Goal: Use online tool/utility: Utilize a website feature to perform a specific function

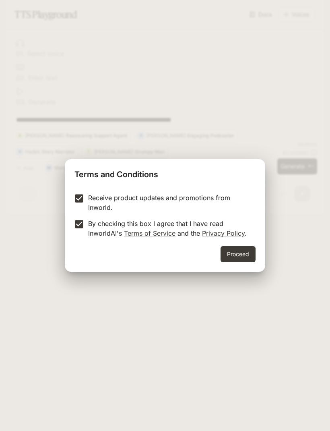
click at [247, 256] on button "Proceed" at bounding box center [238, 254] width 35 height 16
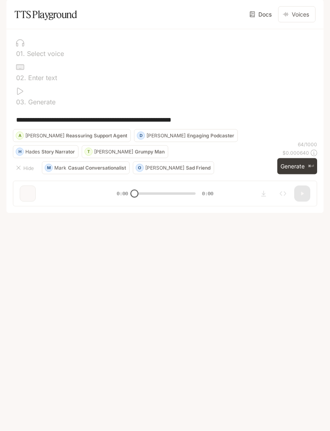
click at [32, 125] on textarea "**********" at bounding box center [165, 119] width 298 height 9
click at [253, 129] on div "**********" at bounding box center [165, 119] width 305 height 19
click at [295, 175] on button "Generate ⌘⏎" at bounding box center [298, 166] width 40 height 17
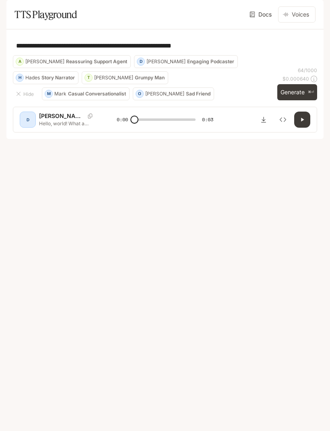
click at [44, 120] on p "[PERSON_NAME]" at bounding box center [62, 116] width 46 height 8
click at [45, 127] on p "Hello, world! What a wonderful day to be a text-to-speech model!" at bounding box center [68, 123] width 58 height 7
click at [24, 126] on div "D" at bounding box center [27, 119] width 13 height 13
click at [109, 127] on div "[PERSON_NAME] Hello, world! What a wonderful day to be a text-to-speech model!" at bounding box center [78, 119] width 78 height 15
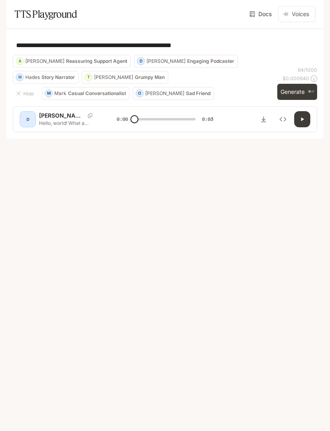
click at [282, 128] on button "Inspect" at bounding box center [283, 120] width 16 height 16
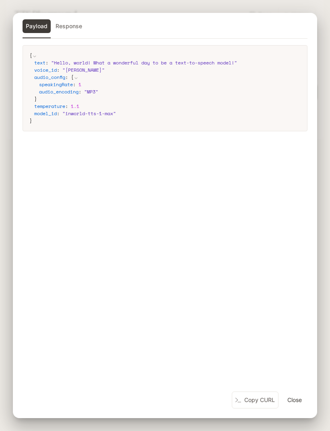
click at [297, 403] on button "Close" at bounding box center [295, 400] width 26 height 16
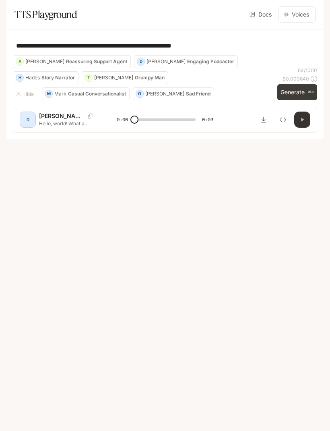
click at [305, 123] on icon "button" at bounding box center [302, 119] width 6 height 6
click at [298, 128] on button "button" at bounding box center [303, 120] width 16 height 16
click at [261, 123] on icon "Download audio" at bounding box center [264, 119] width 6 height 6
click at [127, 64] on p "Reassuring Support Agent" at bounding box center [96, 61] width 61 height 5
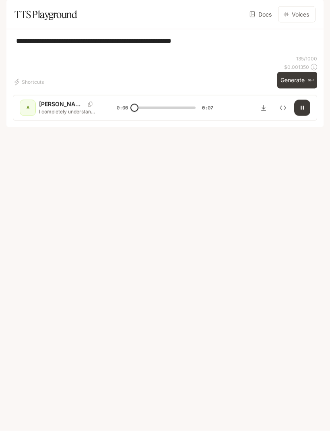
scroll to position [2, 0]
click at [26, 114] on div "A" at bounding box center [27, 108] width 13 height 13
click at [297, 23] on button "Voices" at bounding box center [296, 14] width 37 height 16
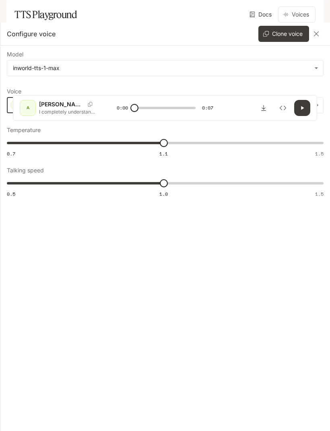
click at [15, 104] on icon "button" at bounding box center [17, 105] width 4 height 5
click at [314, 106] on icon "button" at bounding box center [316, 105] width 6 height 6
click at [316, 105] on div at bounding box center [308, 105] width 31 height 16
click at [13, 101] on div "button" at bounding box center [16, 105] width 10 height 10
click at [318, 105] on icon "button" at bounding box center [316, 105] width 6 height 5
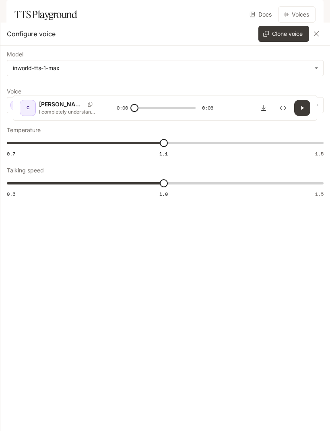
click at [320, 102] on div at bounding box center [308, 105] width 31 height 16
click at [314, 106] on div at bounding box center [308, 105] width 31 height 16
click at [304, 105] on button "button" at bounding box center [300, 105] width 16 height 16
click at [302, 103] on icon "button" at bounding box center [300, 105] width 6 height 6
click at [318, 105] on icon "button" at bounding box center [316, 105] width 6 height 6
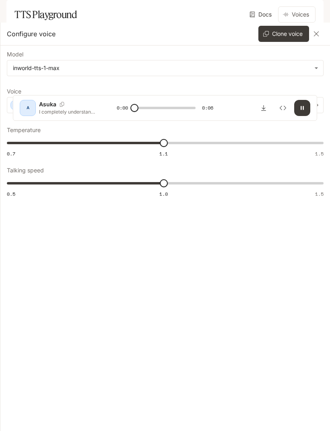
click at [317, 102] on icon "button" at bounding box center [316, 105] width 6 height 6
click at [316, 104] on icon "button" at bounding box center [316, 105] width 6 height 6
click at [319, 103] on icon "button" at bounding box center [316, 105] width 6 height 6
click at [316, 106] on div at bounding box center [308, 105] width 31 height 16
click at [320, 102] on div at bounding box center [308, 105] width 31 height 16
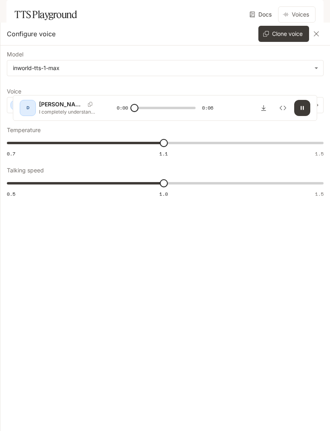
click at [315, 106] on icon "button" at bounding box center [316, 105] width 6 height 6
click at [315, 106] on div at bounding box center [308, 105] width 31 height 16
click at [313, 104] on div at bounding box center [308, 105] width 31 height 16
click at [312, 104] on div at bounding box center [308, 105] width 31 height 16
click at [318, 107] on div at bounding box center [308, 105] width 31 height 16
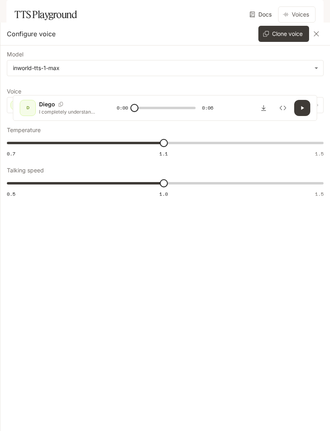
click at [317, 106] on div at bounding box center [308, 105] width 31 height 16
click at [319, 105] on button "button" at bounding box center [316, 105] width 16 height 16
click at [318, 107] on div at bounding box center [308, 105] width 31 height 16
click at [321, 105] on div at bounding box center [308, 105] width 31 height 16
click at [315, 105] on div at bounding box center [308, 105] width 31 height 16
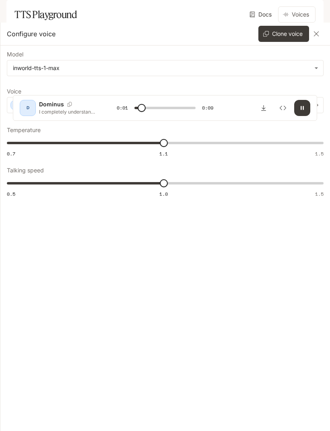
click at [320, 104] on button "button" at bounding box center [316, 105] width 16 height 16
click at [320, 101] on div at bounding box center [308, 105] width 31 height 16
click at [317, 106] on div at bounding box center [308, 105] width 31 height 16
click at [319, 103] on icon "button" at bounding box center [316, 105] width 6 height 6
click at [320, 104] on div at bounding box center [308, 105] width 31 height 16
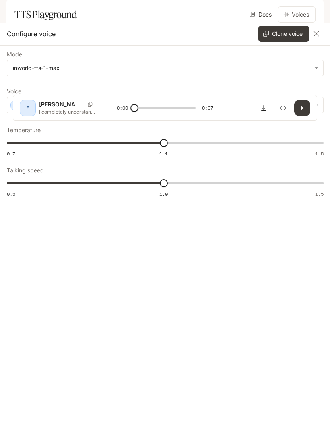
click at [322, 104] on div at bounding box center [308, 105] width 31 height 16
click at [321, 104] on div at bounding box center [308, 105] width 31 height 16
type input "***"
click at [321, 104] on button "button" at bounding box center [316, 105] width 16 height 16
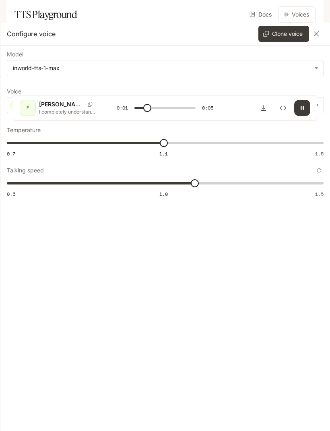
click at [316, 102] on icon "button" at bounding box center [316, 105] width 6 height 6
click at [319, 105] on div at bounding box center [308, 105] width 31 height 16
click at [320, 104] on button "button" at bounding box center [316, 105] width 16 height 16
click at [320, 108] on div at bounding box center [308, 105] width 31 height 16
click at [319, 108] on div at bounding box center [308, 105] width 31 height 16
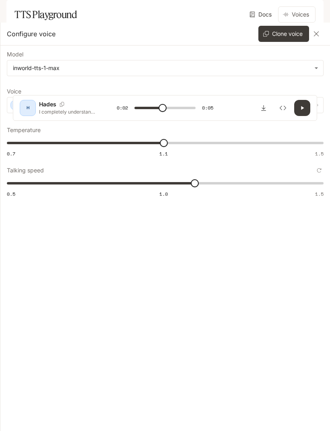
click at [321, 104] on div at bounding box center [308, 105] width 31 height 16
click at [302, 107] on div at bounding box center [308, 105] width 31 height 16
click at [302, 106] on div at bounding box center [308, 105] width 31 height 16
click at [29, 102] on p "Hades" at bounding box center [31, 105] width 17 height 8
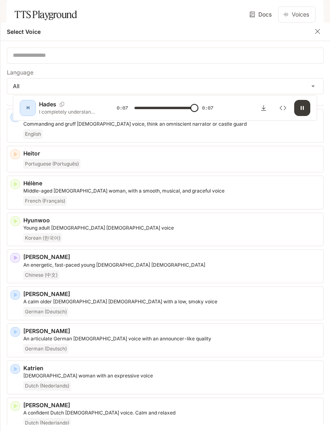
type input "*"
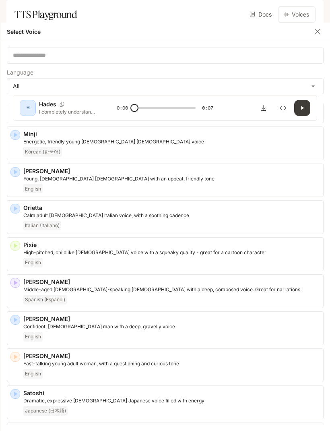
scroll to position [1024, 0]
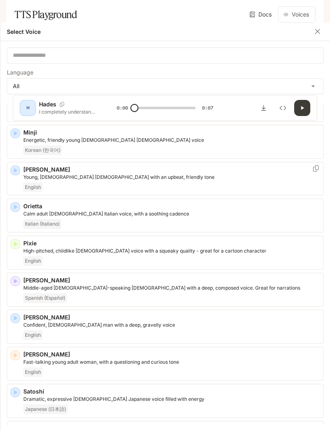
click at [48, 174] on p "Young, [DEMOGRAPHIC_DATA] [DEMOGRAPHIC_DATA] with an upbeat, friendly tone" at bounding box center [171, 177] width 297 height 7
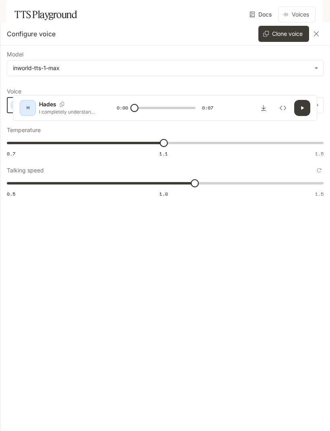
click at [18, 104] on icon "button" at bounding box center [16, 105] width 8 height 8
click at [285, 105] on icon at bounding box center [285, 105] width 5 height 5
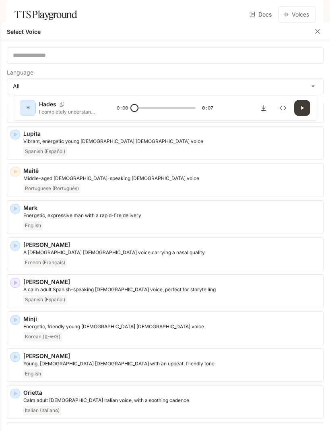
click at [23, 90] on body "**********" at bounding box center [165, 215] width 330 height 431
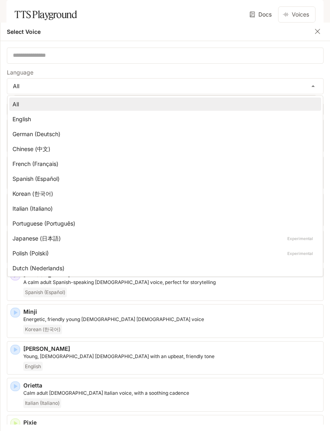
click at [23, 118] on div "English" at bounding box center [163, 119] width 303 height 8
type input "*****"
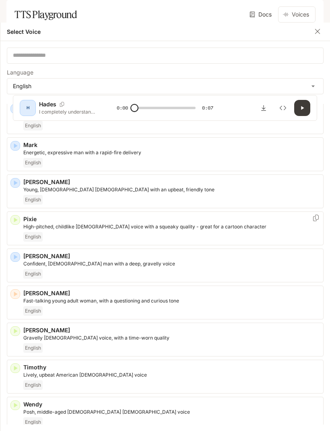
click at [15, 220] on icon "button" at bounding box center [15, 220] width 8 height 8
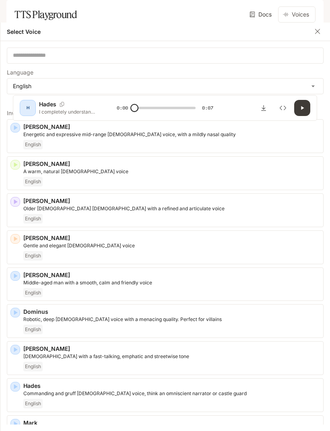
scroll to position [0, 0]
click at [18, 160] on div "button" at bounding box center [15, 165] width 10 height 10
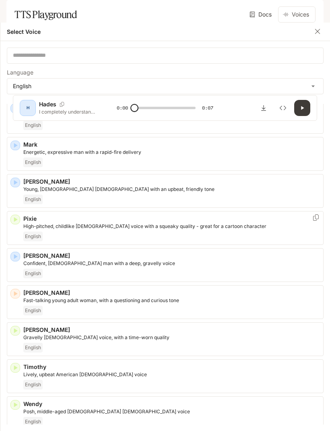
scroll to position [278, 0]
click at [16, 290] on icon "button" at bounding box center [15, 294] width 8 height 8
click at [7, 397] on div "[PERSON_NAME], middle-aged [DEMOGRAPHIC_DATA] [DEMOGRAPHIC_DATA] voice English" at bounding box center [165, 414] width 317 height 34
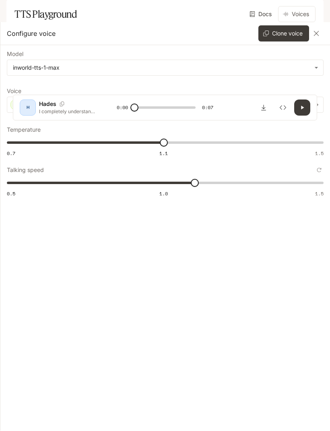
click at [25, 108] on p "Wendy" at bounding box center [32, 105] width 19 height 8
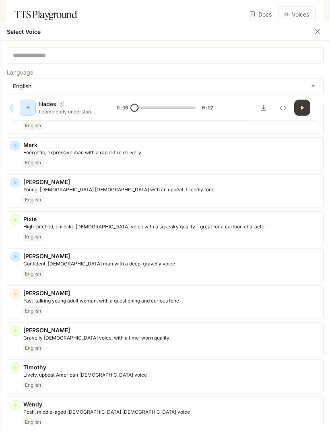
scroll to position [0, 0]
click at [8, 406] on div "[PERSON_NAME], middle-aged [DEMOGRAPHIC_DATA] [DEMOGRAPHIC_DATA] voice English" at bounding box center [165, 414] width 317 height 34
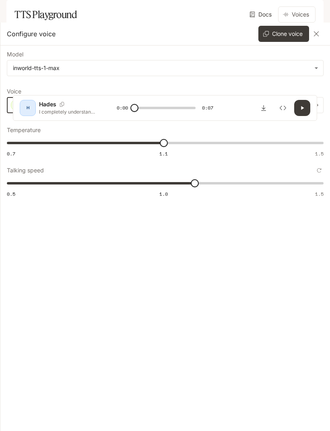
click at [19, 106] on div "button" at bounding box center [15, 105] width 9 height 9
click at [316, 105] on icon "button" at bounding box center [316, 105] width 6 height 6
click at [318, 107] on div at bounding box center [308, 105] width 31 height 16
click at [281, 107] on div "[PERSON_NAME]" at bounding box center [150, 105] width 286 height 16
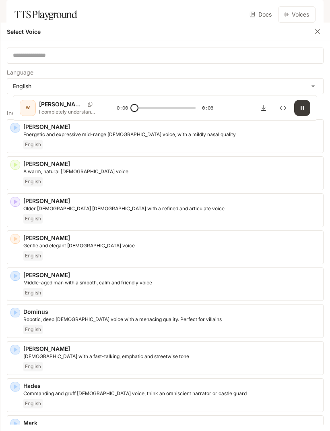
click at [18, 85] on body "**********" at bounding box center [165, 215] width 330 height 431
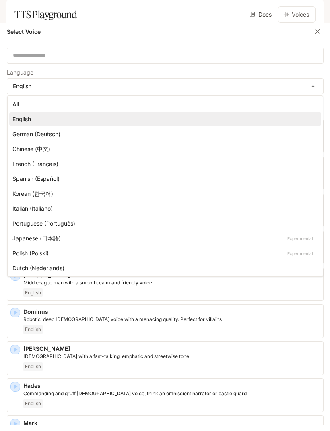
click at [14, 102] on div "All" at bounding box center [163, 104] width 303 height 8
type input "***"
type input "**********"
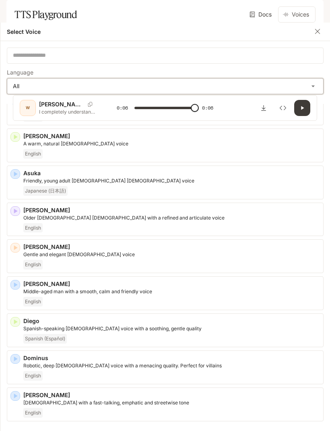
type input "*"
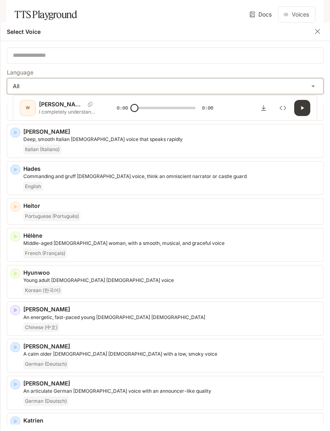
scroll to position [440, 0]
click at [12, 270] on icon "button" at bounding box center [15, 273] width 8 height 8
click at [17, 232] on icon "button" at bounding box center [15, 236] width 8 height 8
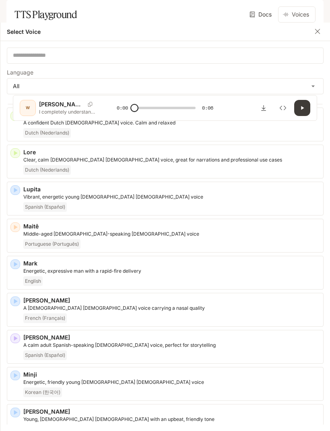
scroll to position [783, 0]
click at [15, 81] on body "**********" at bounding box center [165, 215] width 330 height 431
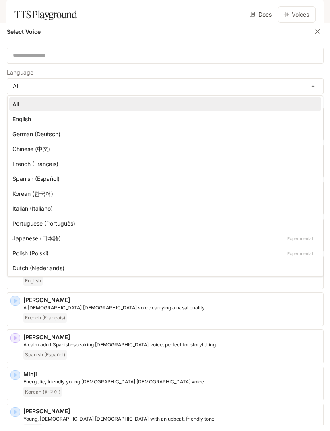
click at [17, 117] on div "English" at bounding box center [163, 119] width 303 height 8
type input "*****"
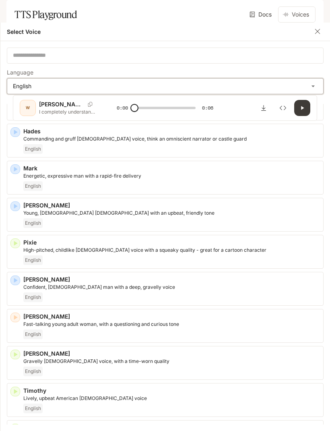
scroll to position [238, 0]
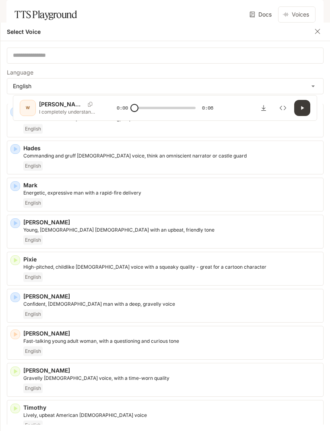
click at [17, 260] on icon "button" at bounding box center [15, 260] width 8 height 8
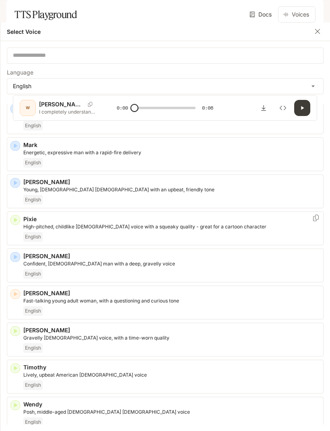
scroll to position [278, 0]
click at [18, 291] on icon "button" at bounding box center [15, 294] width 8 height 8
click at [71, 306] on div "English" at bounding box center [171, 311] width 297 height 10
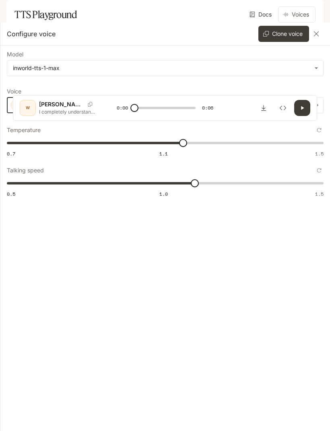
click at [14, 105] on icon "button" at bounding box center [16, 105] width 8 height 8
click at [16, 104] on icon "button" at bounding box center [17, 105] width 4 height 5
type input "****"
click at [9, 101] on div "[PERSON_NAME]" at bounding box center [150, 105] width 286 height 16
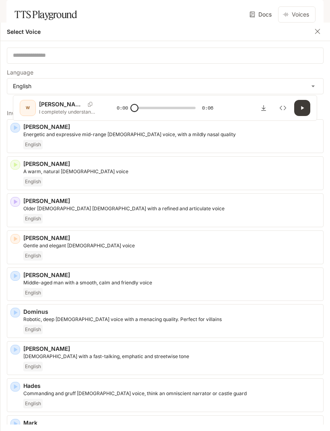
click at [318, 29] on icon "button" at bounding box center [318, 31] width 8 height 8
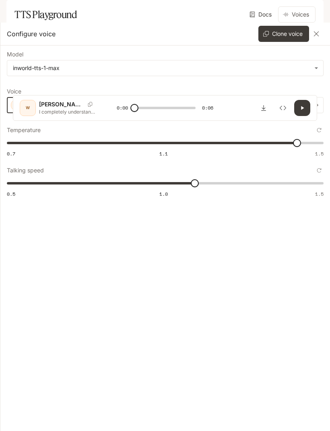
click at [15, 107] on icon "button" at bounding box center [17, 105] width 4 height 5
click at [14, 106] on icon "button" at bounding box center [16, 105] width 8 height 8
type input "***"
type input "****"
click at [280, 111] on div "[PERSON_NAME]" at bounding box center [150, 105] width 286 height 16
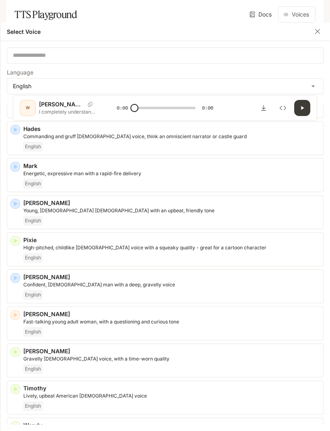
scroll to position [265, 0]
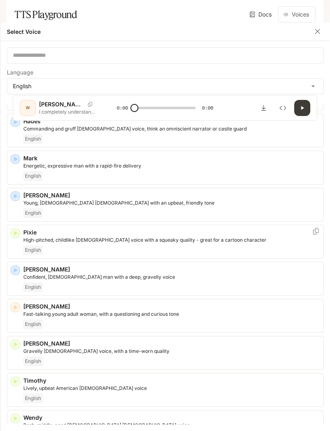
click at [17, 231] on icon "button" at bounding box center [15, 233] width 8 height 8
